Goal: Task Accomplishment & Management: Manage account settings

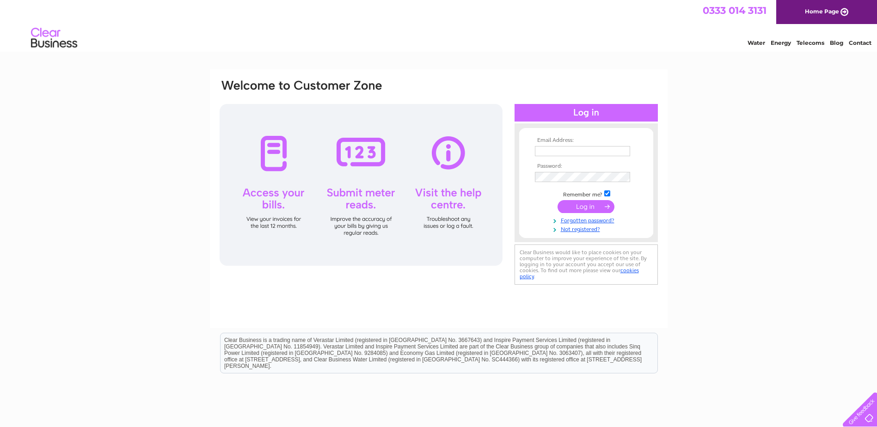
type input "finance@bethanychristiantrust.com"
click at [604, 203] on input "submit" at bounding box center [586, 206] width 57 height 13
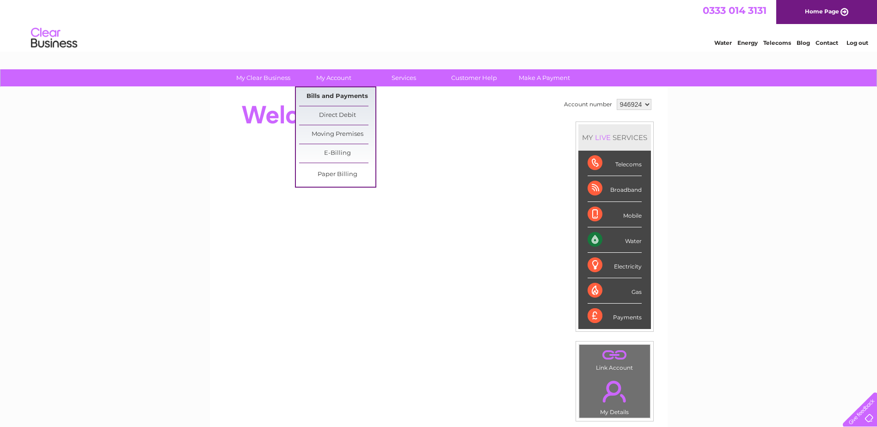
click at [341, 91] on link "Bills and Payments" at bounding box center [337, 96] width 76 height 19
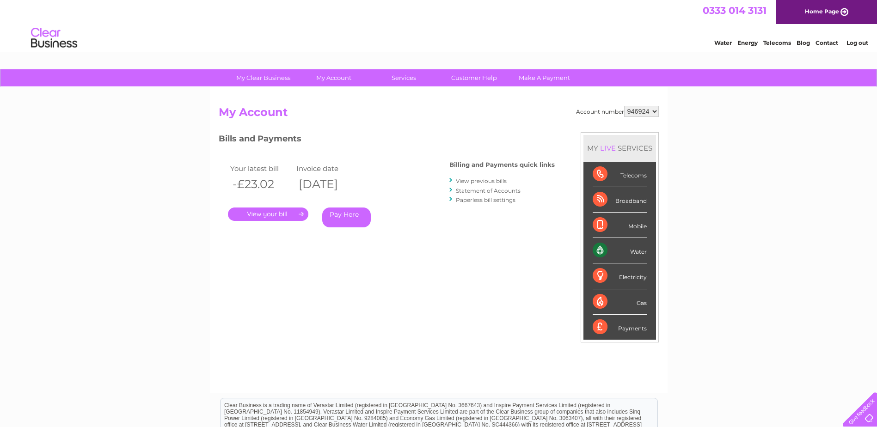
click at [287, 210] on link "." at bounding box center [268, 214] width 80 height 13
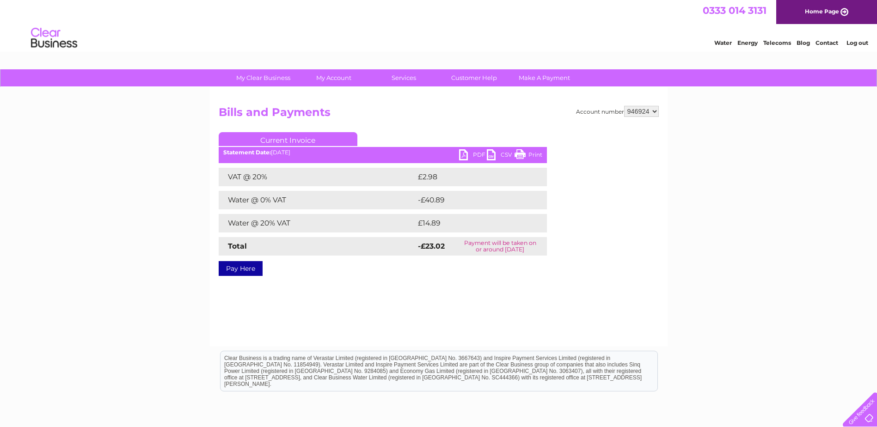
click at [471, 153] on link "PDF" at bounding box center [473, 155] width 28 height 13
